Goal: Transaction & Acquisition: Purchase product/service

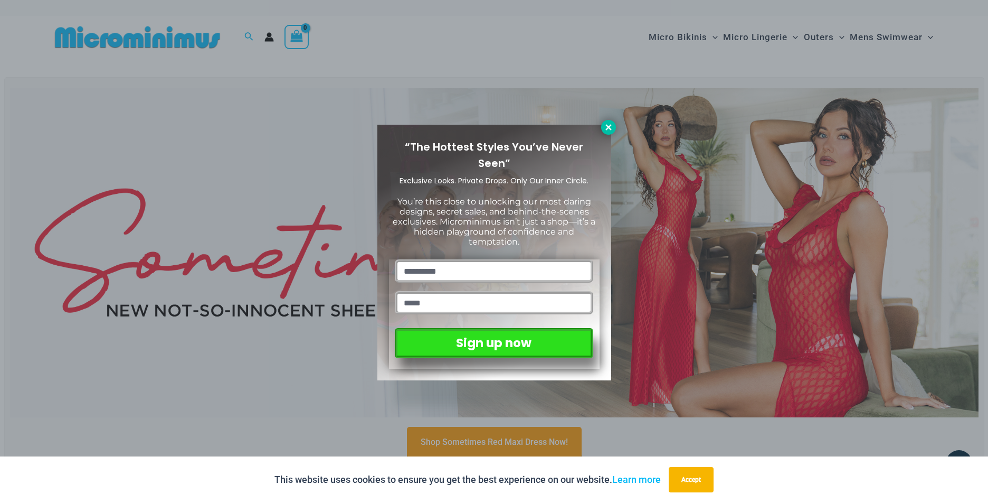
click at [610, 127] on icon at bounding box center [609, 127] width 10 height 10
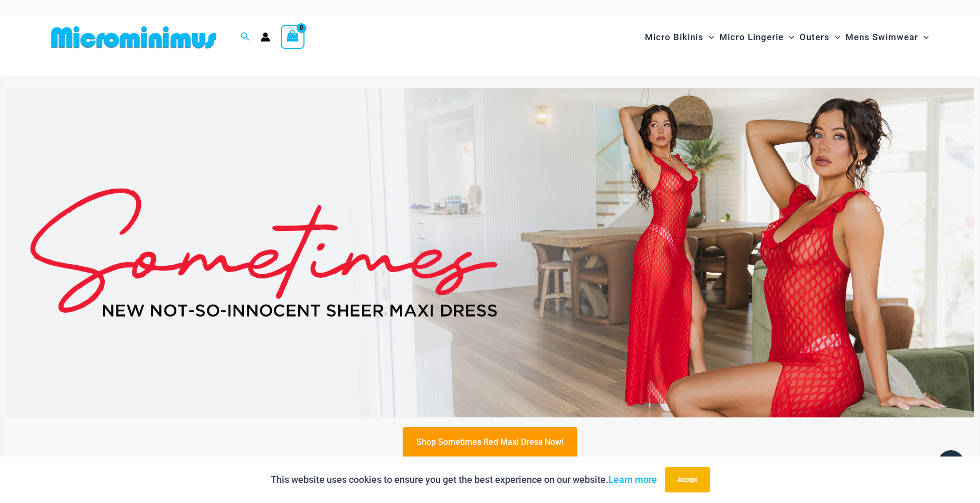
click at [785, 305] on img at bounding box center [490, 252] width 969 height 329
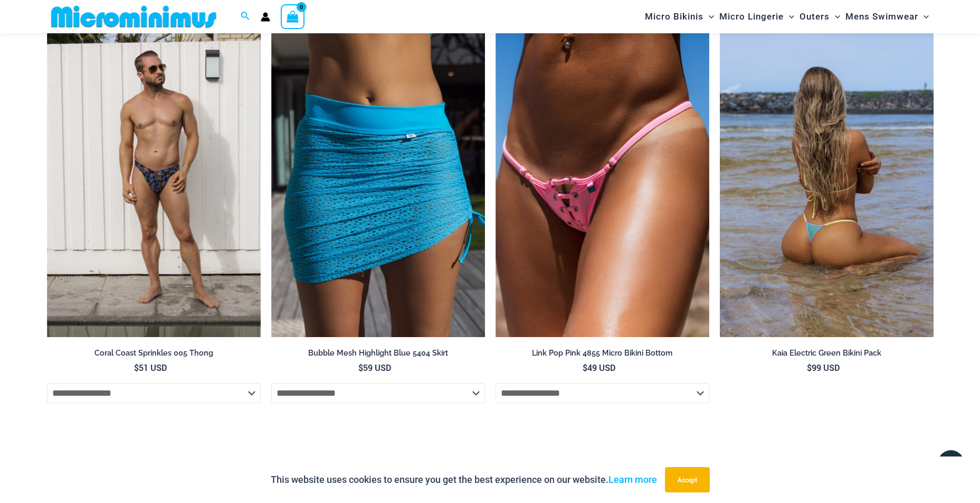
scroll to position [3367, 0]
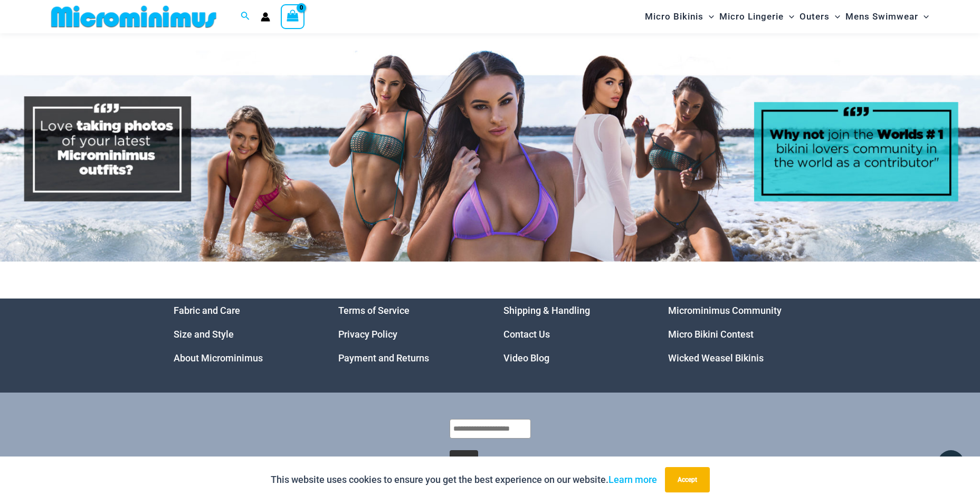
scroll to position [5078, 0]
